Goal: Information Seeking & Learning: Learn about a topic

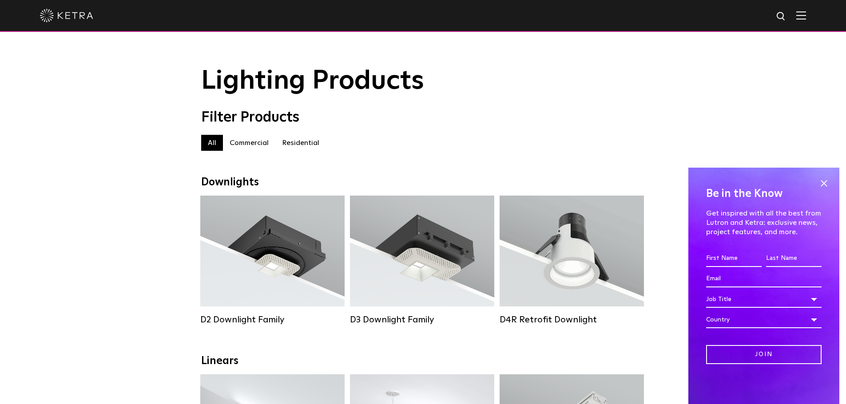
drag, startPoint x: 828, startPoint y: 186, endPoint x: 821, endPoint y: 186, distance: 6.2
click at [828, 186] on span at bounding box center [823, 183] width 13 height 13
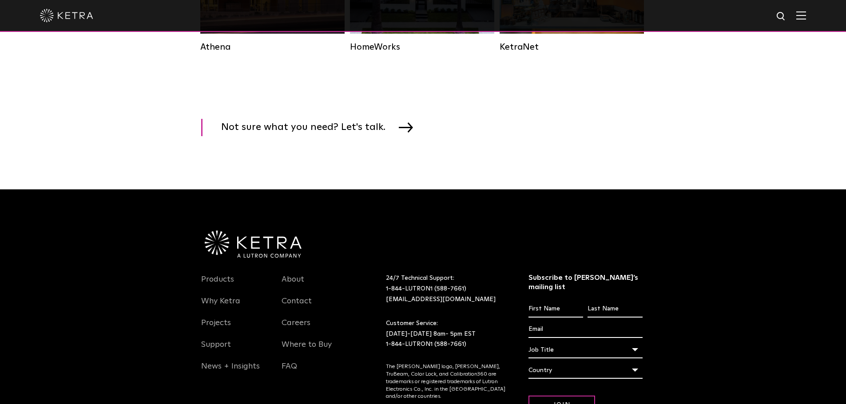
scroll to position [1524, 0]
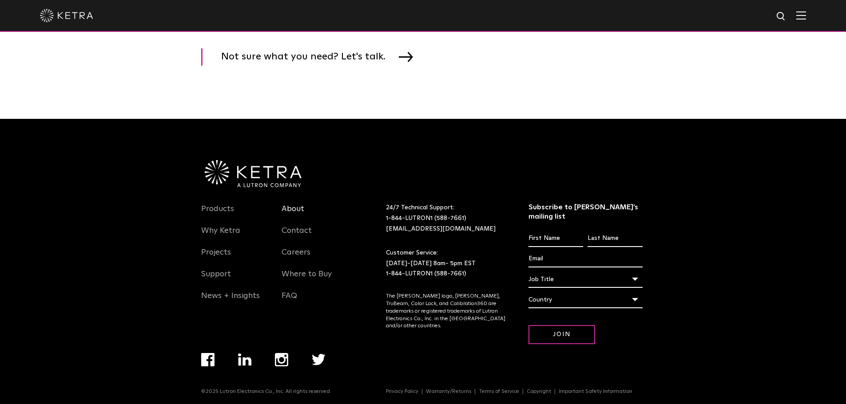
click at [292, 221] on link "About" at bounding box center [292, 214] width 23 height 20
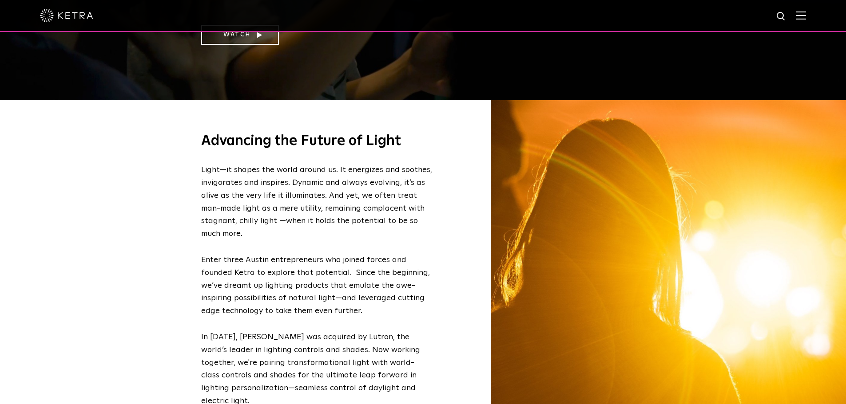
scroll to position [341, 0]
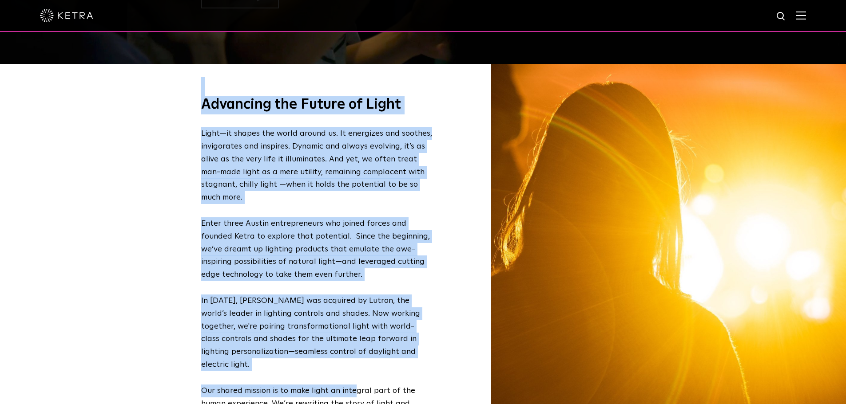
drag, startPoint x: 201, startPoint y: 93, endPoint x: 353, endPoint y: 381, distance: 326.5
click at [353, 381] on div "Advancing the Future of Light Light—it shapes the world around us. It energizes…" at bounding box center [316, 269] width 231 height 385
copy div "Advancing the Future of Light Light—it shapes the world around us. It energizes…"
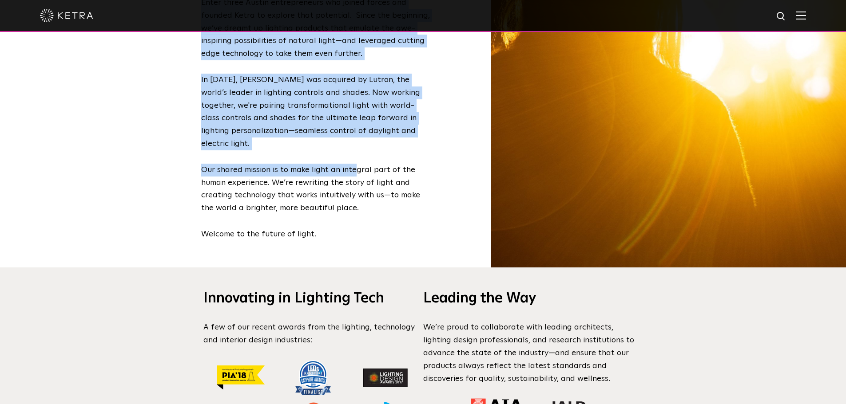
scroll to position [563, 0]
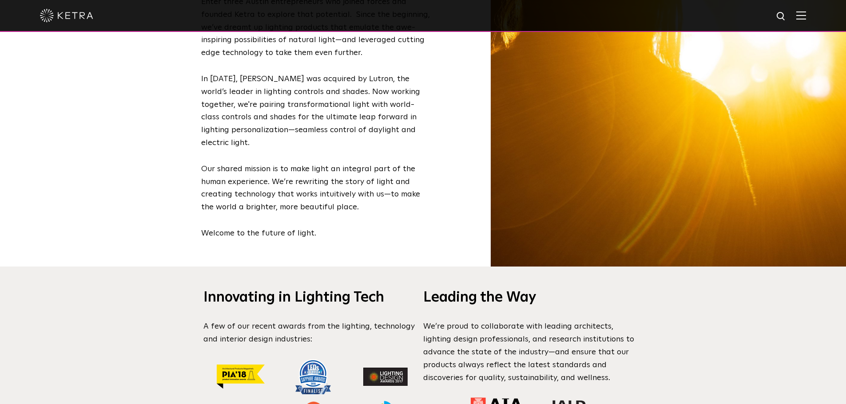
click at [301, 234] on div "Advancing the Future of Light Light—it shapes the world around us. It energizes…" at bounding box center [316, 54] width 231 height 425
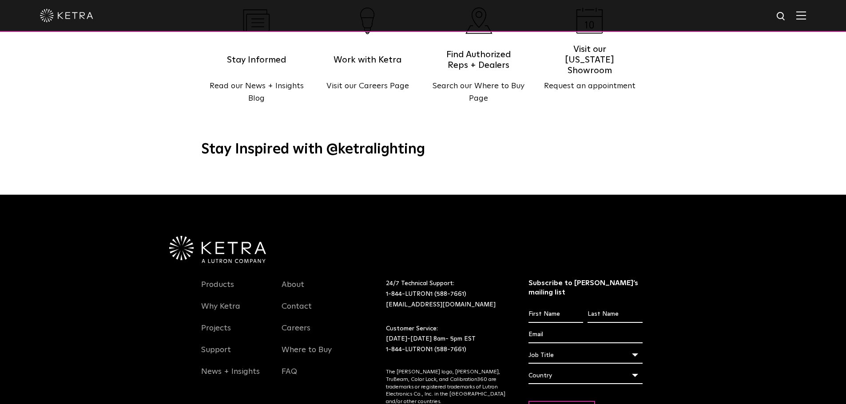
scroll to position [1095, 0]
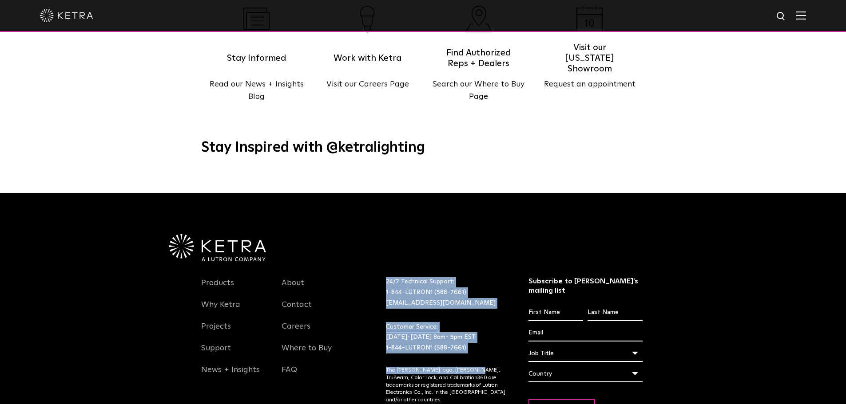
drag, startPoint x: 378, startPoint y: 246, endPoint x: 468, endPoint y: 331, distance: 123.1
click at [468, 331] on div "Products Why Ketra Projects Support News + Insights About Contact Careers Where…" at bounding box center [423, 363] width 444 height 202
copy div "24/7 Technical Support: 1-844-LUTRON1 (588-7661) lightingsupport@lutron.com Cus…"
click at [468, 331] on div "24/7 Technical Support: 1-844-LUTRON1 (588-7661) lightingsupport@lutron.com Cus…" at bounding box center [457, 359] width 143 height 164
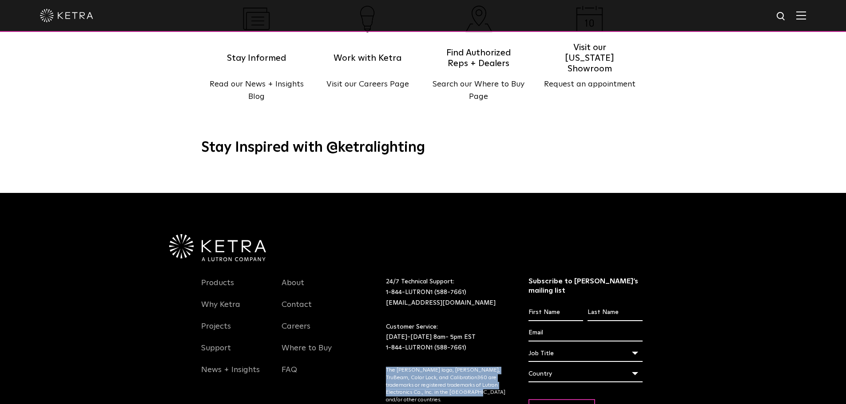
drag, startPoint x: 468, startPoint y: 377, endPoint x: 377, endPoint y: 341, distance: 96.7
click at [377, 341] on div "Products Why Ketra Projects Support News + Insights About Contact Careers Where…" at bounding box center [423, 363] width 444 height 202
copy p "The [PERSON_NAME] logo, [PERSON_NAME], TruBeam, Color Lock, and Calibration360 …"
click at [383, 339] on div "Products Why Ketra Projects Support News + Insights About Contact Careers Where…" at bounding box center [423, 363] width 444 height 202
